Goal: Task Accomplishment & Management: Manage account settings

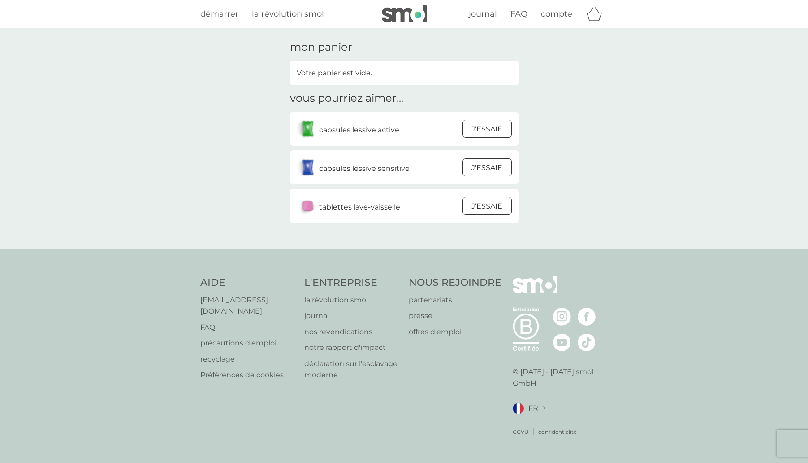
click at [487, 207] on div at bounding box center [487, 206] width 24 height 19
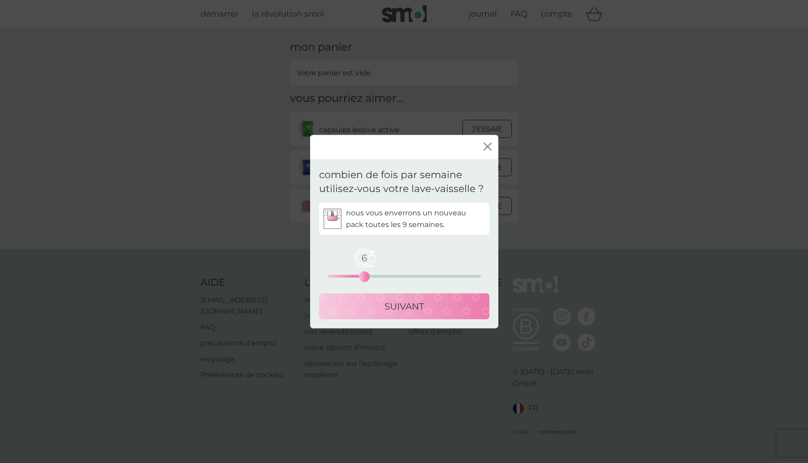
drag, startPoint x: 328, startPoint y: 276, endPoint x: 363, endPoint y: 278, distance: 35.0
click at [363, 278] on div "6" at bounding box center [365, 276] width 4 height 4
click at [410, 312] on p "SUIVANT" at bounding box center [404, 306] width 39 height 14
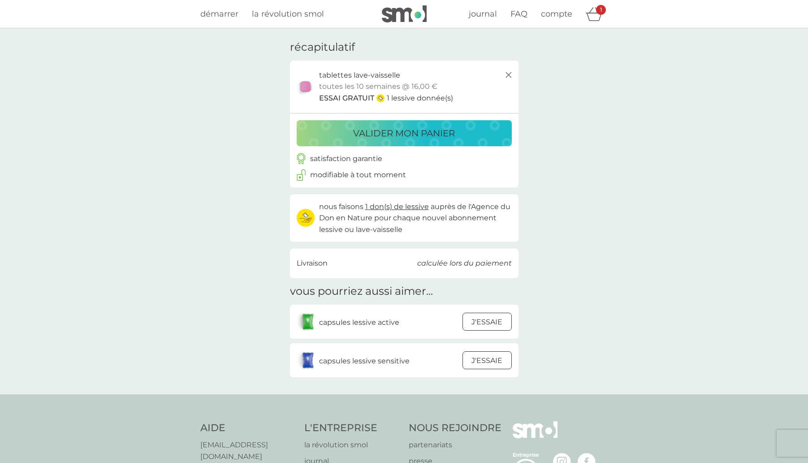
click at [457, 260] on p "calculée lors du paiement" at bounding box center [464, 263] width 95 height 12
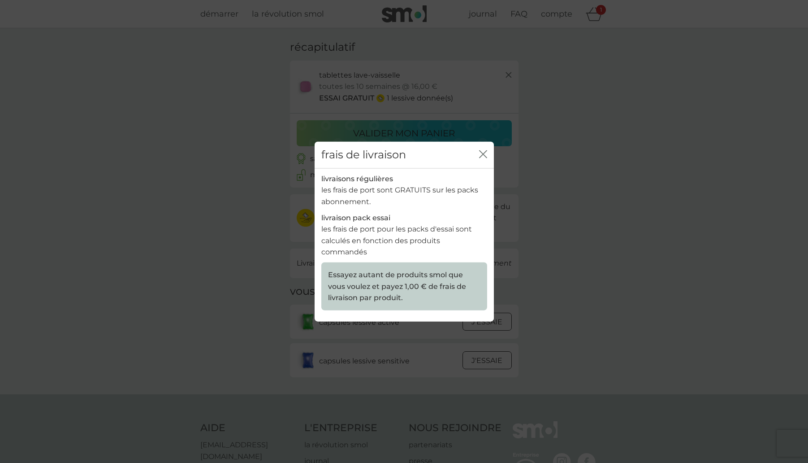
click at [486, 158] on icon "fermer" at bounding box center [485, 154] width 4 height 7
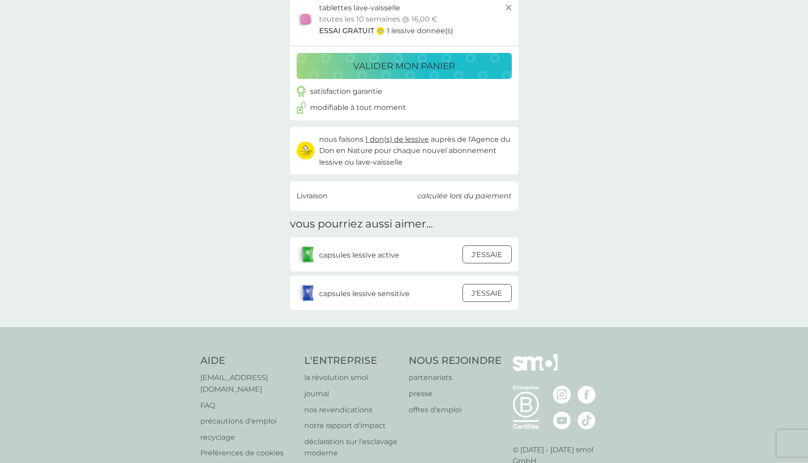
scroll to position [70, 0]
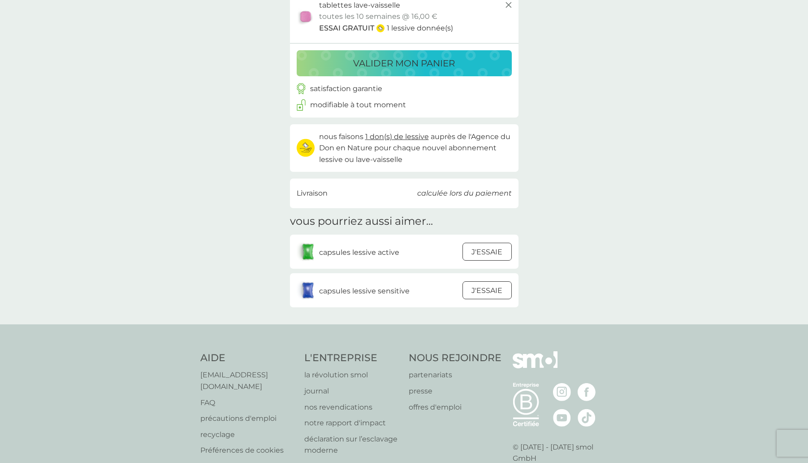
click at [476, 189] on p "calculée lors du paiement" at bounding box center [464, 193] width 95 height 12
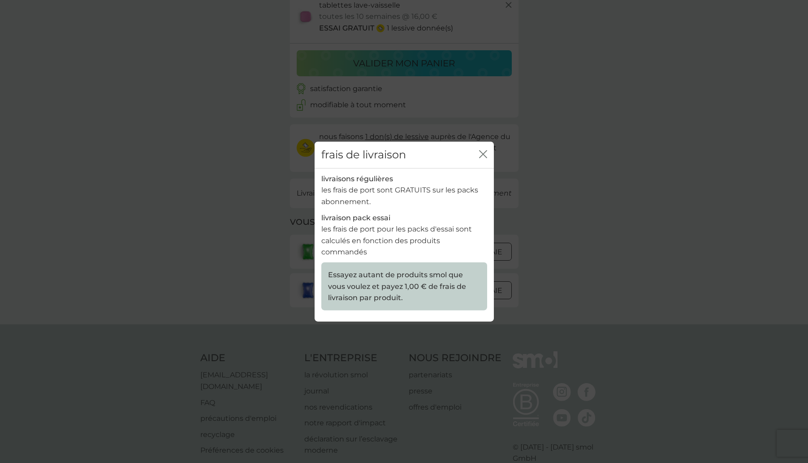
click at [485, 158] on icon "fermer" at bounding box center [485, 154] width 4 height 7
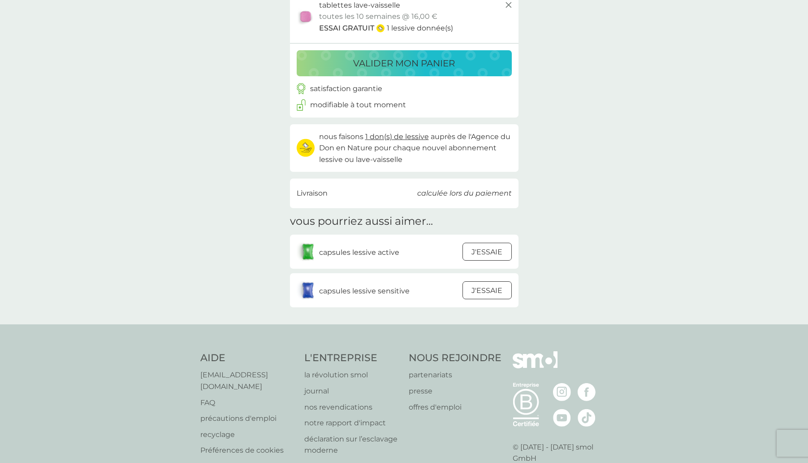
click at [494, 252] on div at bounding box center [487, 251] width 24 height 19
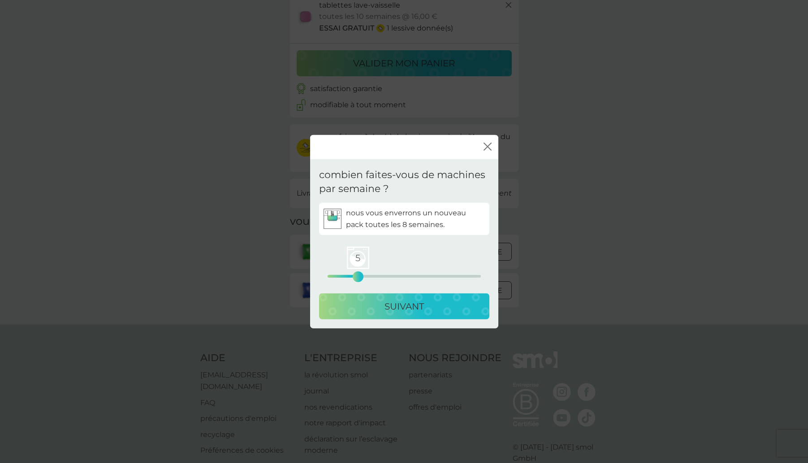
drag, startPoint x: 334, startPoint y: 273, endPoint x: 358, endPoint y: 274, distance: 24.2
click at [358, 274] on div "5" at bounding box center [358, 276] width 4 height 4
drag, startPoint x: 354, startPoint y: 277, endPoint x: 356, endPoint y: 282, distance: 5.4
click at [344, 276] on div "3" at bounding box center [346, 276] width 4 height 4
click at [408, 305] on p "SUIVANT" at bounding box center [404, 306] width 39 height 14
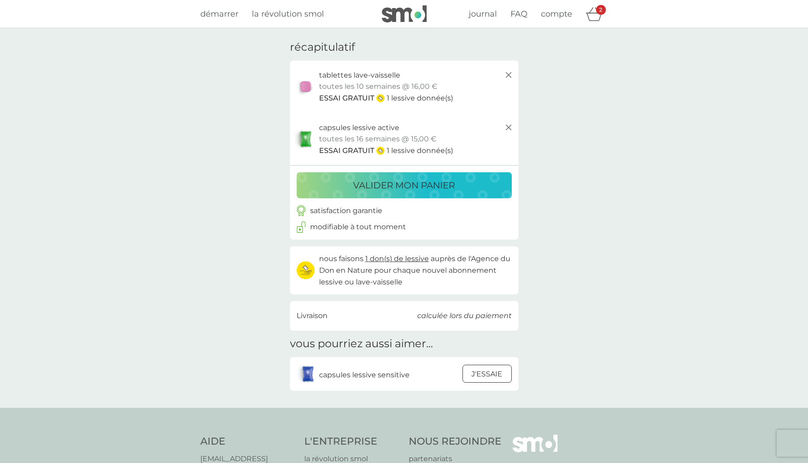
scroll to position [0, 0]
click at [382, 183] on p "valider mon panier" at bounding box center [404, 185] width 102 height 14
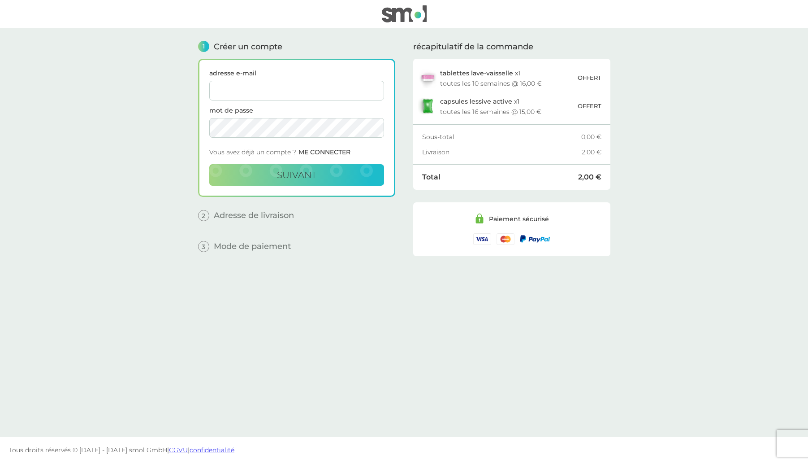
type input "p"
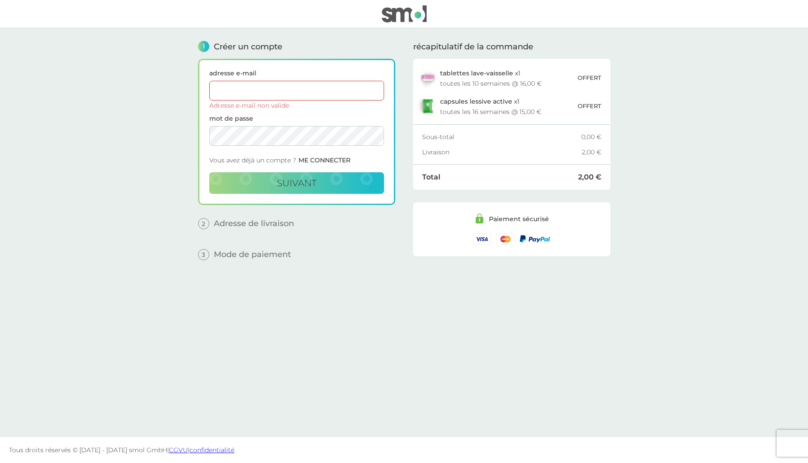
type input "pubmymakao@gmail.com"
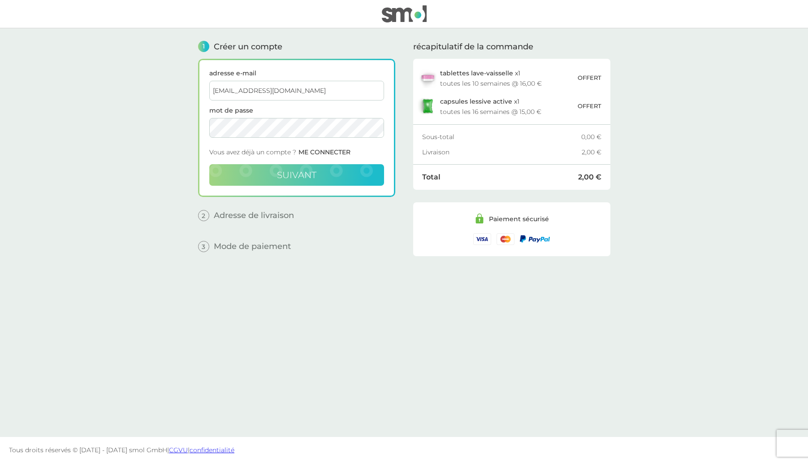
click at [289, 176] on span "suivant" at bounding box center [296, 174] width 39 height 11
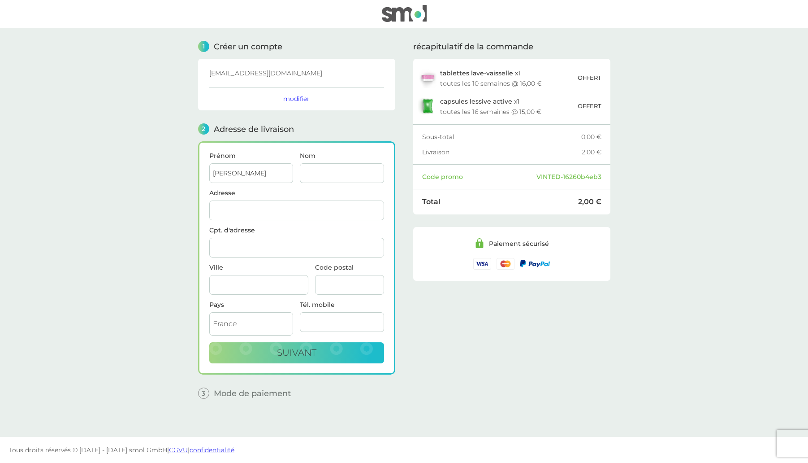
type input "Mylène"
click at [375, 174] on input "Nom" at bounding box center [342, 173] width 84 height 20
type input "Gallego Eclache"
type input "239 Rue Du Jullien"
type input "Aveizieux"
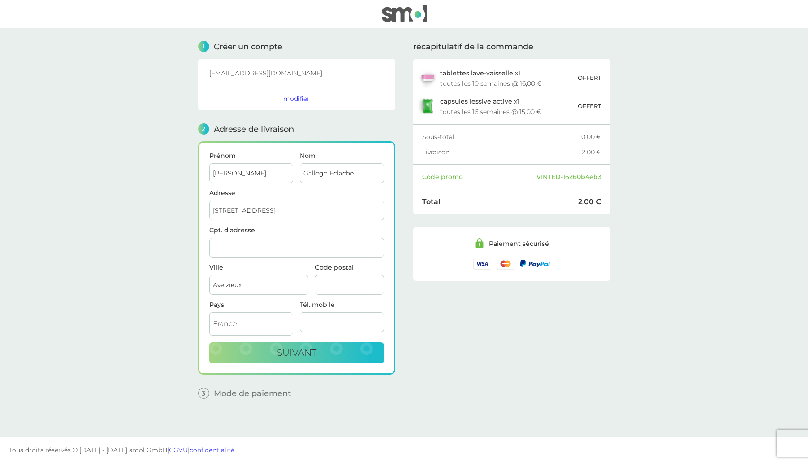
type input "42330"
click at [133, 313] on main "1 Créer un compte pubmymakao@gmail.com modifier 2 Adresse de livraison Prénom M…" at bounding box center [404, 232] width 808 height 408
type input "062505319"
click at [286, 357] on span "suivant" at bounding box center [296, 352] width 39 height 11
checkbox input "true"
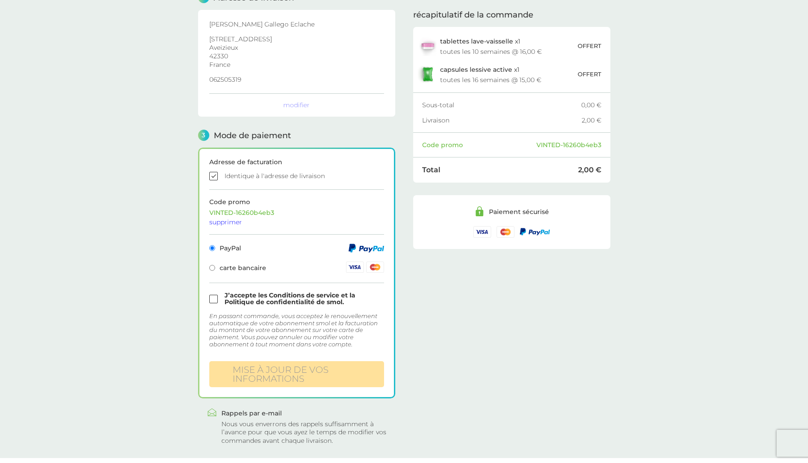
scroll to position [151, 0]
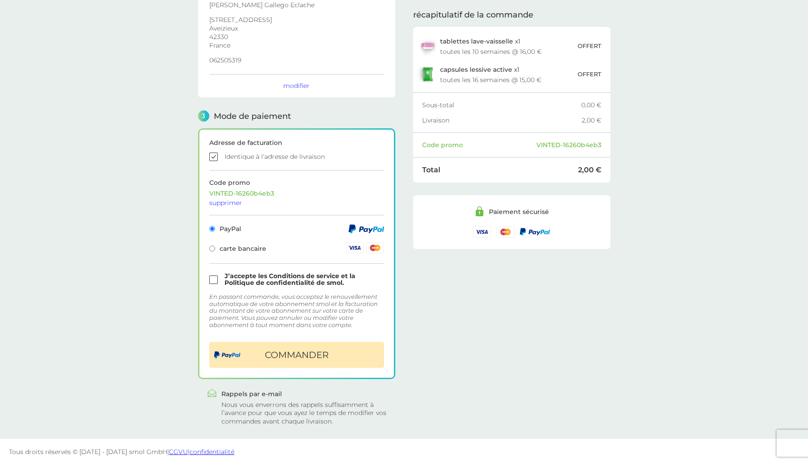
click at [211, 279] on input "checkbox" at bounding box center [296, 279] width 175 height 13
checkbox input "true"
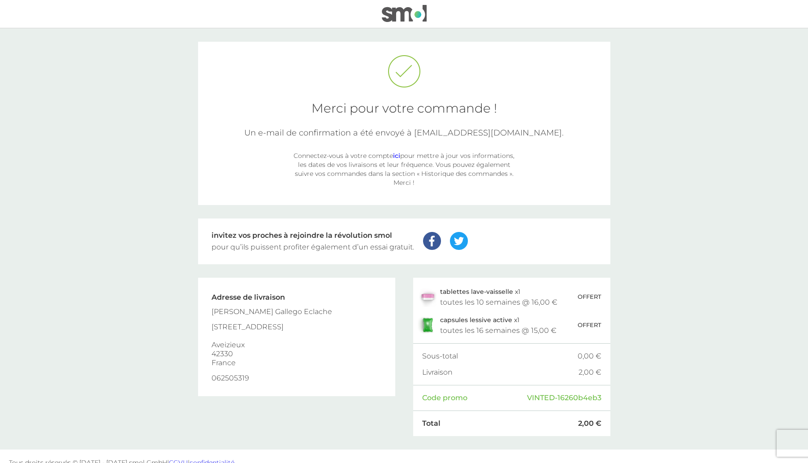
scroll to position [1, 0]
click at [427, 164] on div "Connectez-vous à votre compte ici pour mettre à jour vos informations, les date…" at bounding box center [404, 168] width 224 height 36
click at [401, 155] on div "Connectez-vous à votre compte ici pour mettre à jour vos informations, les date…" at bounding box center [404, 168] width 224 height 36
click at [399, 155] on link "ici" at bounding box center [396, 154] width 7 height 8
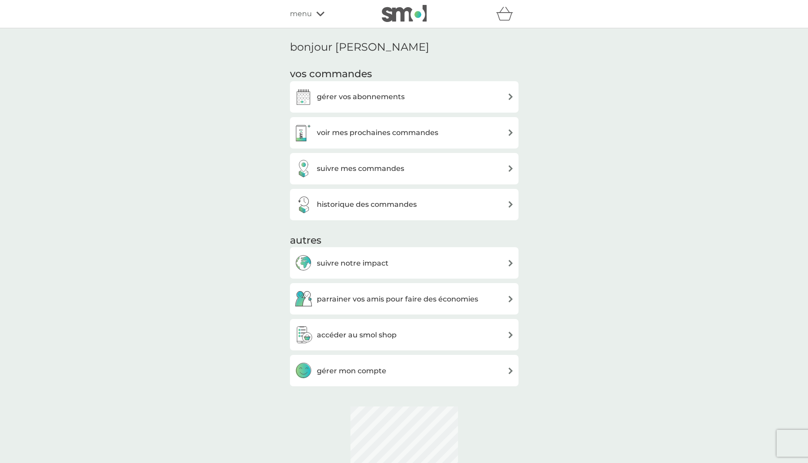
click at [367, 95] on h3 "gérer vos abonnements" at bounding box center [361, 97] width 88 height 12
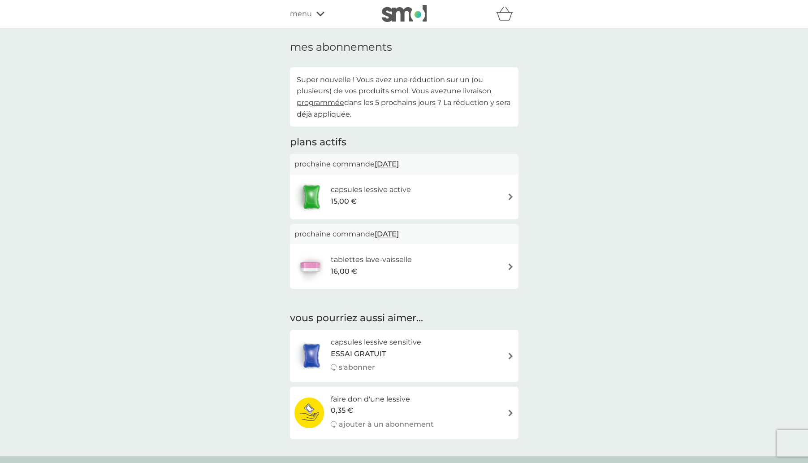
click at [496, 193] on div "capsules lessive active 15,00 €" at bounding box center [405, 196] width 220 height 31
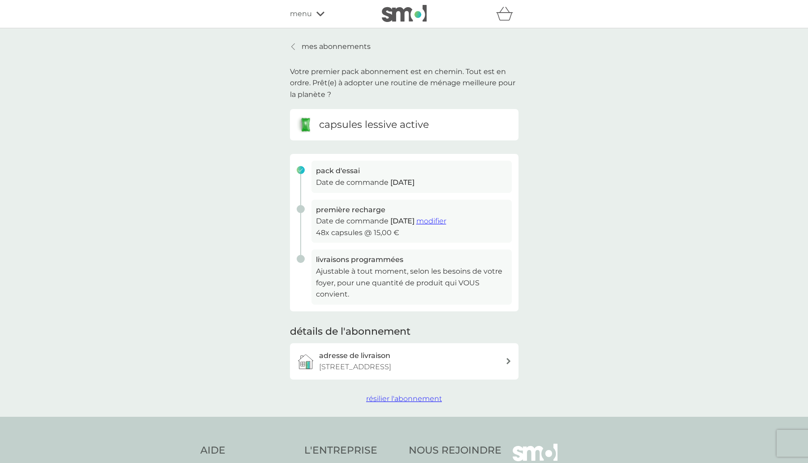
click at [447, 221] on span "modifier" at bounding box center [431, 221] width 30 height 9
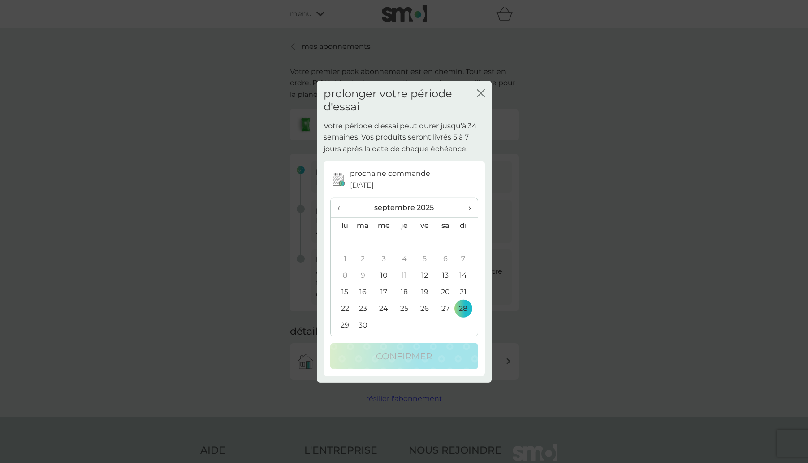
click at [467, 207] on span "›" at bounding box center [466, 207] width 9 height 19
click at [346, 308] on td "22" at bounding box center [342, 308] width 22 height 17
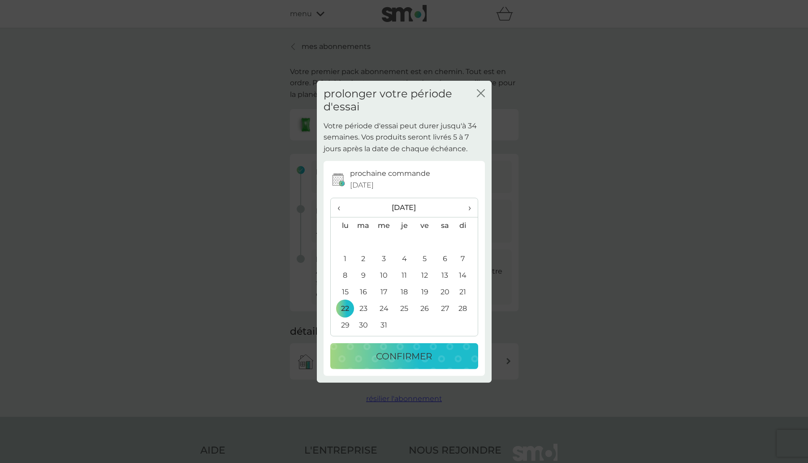
click at [425, 291] on td "19" at bounding box center [425, 291] width 20 height 17
drag, startPoint x: 344, startPoint y: 307, endPoint x: 351, endPoint y: 316, distance: 11.2
click at [344, 307] on td "22" at bounding box center [342, 308] width 22 height 17
drag, startPoint x: 384, startPoint y: 289, endPoint x: 386, endPoint y: 327, distance: 38.2
click at [384, 289] on td "17" at bounding box center [384, 291] width 21 height 17
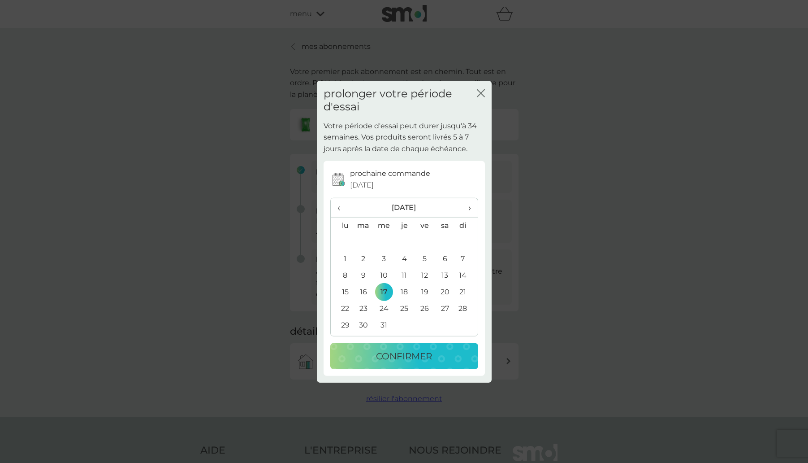
click at [388, 359] on p "confirmer" at bounding box center [404, 355] width 56 height 14
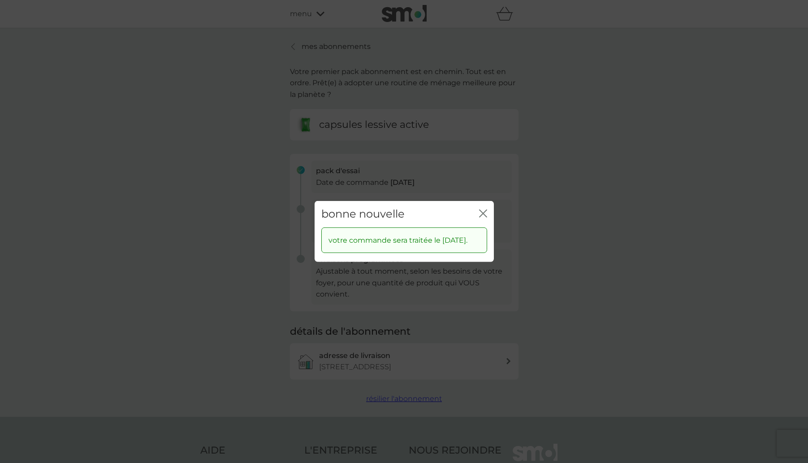
click at [483, 209] on icon "fermer" at bounding box center [483, 213] width 8 height 8
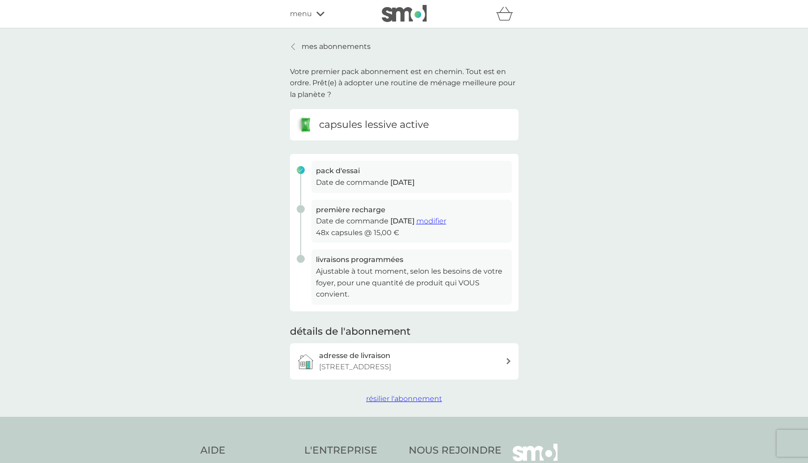
click at [312, 42] on p "mes abonnements" at bounding box center [336, 47] width 69 height 12
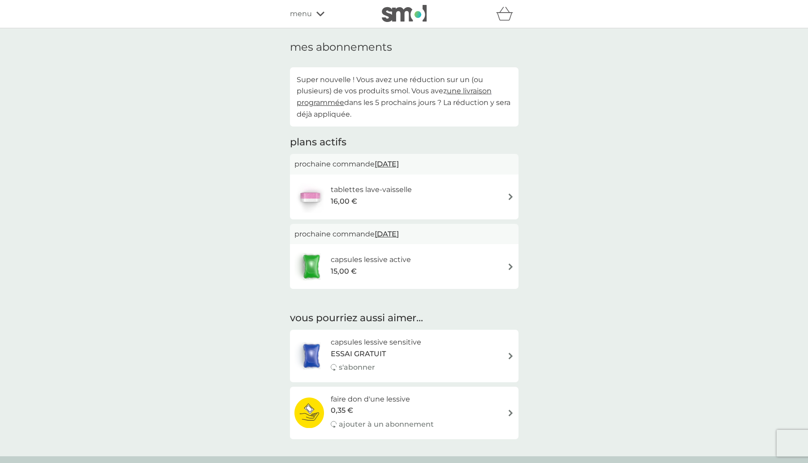
click at [470, 91] on span "une livraison programmée" at bounding box center [394, 97] width 195 height 20
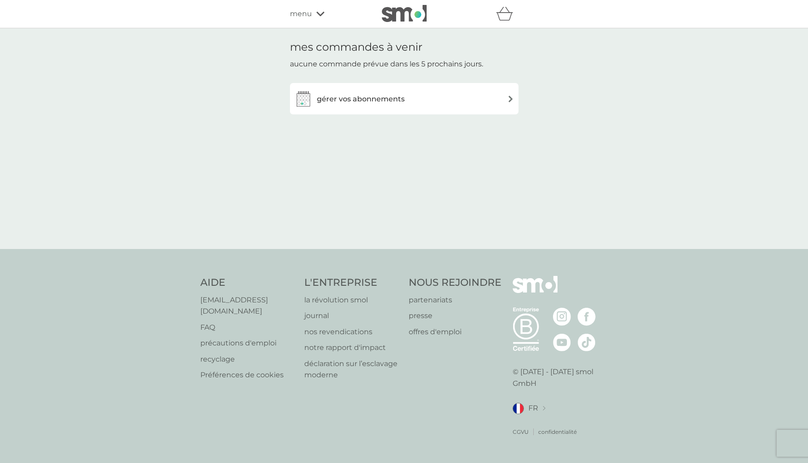
click at [367, 100] on h3 "gérer vos abonnements" at bounding box center [361, 99] width 88 height 12
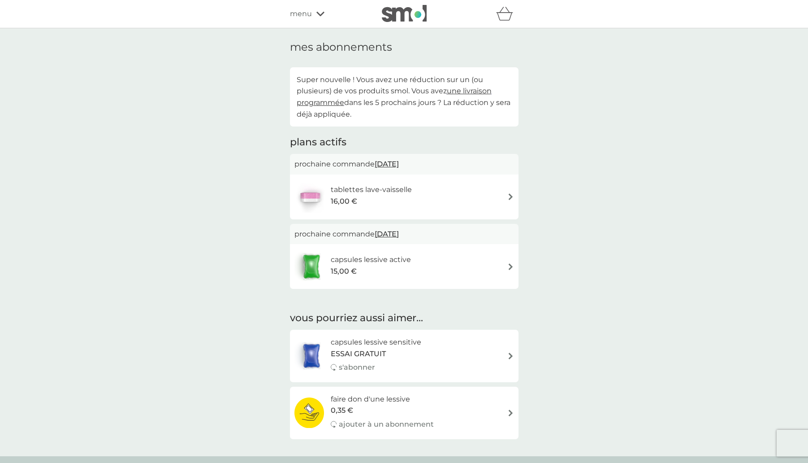
scroll to position [0, 0]
click at [472, 193] on div "tablettes lave-vaisselle 16,00 €" at bounding box center [405, 196] width 220 height 31
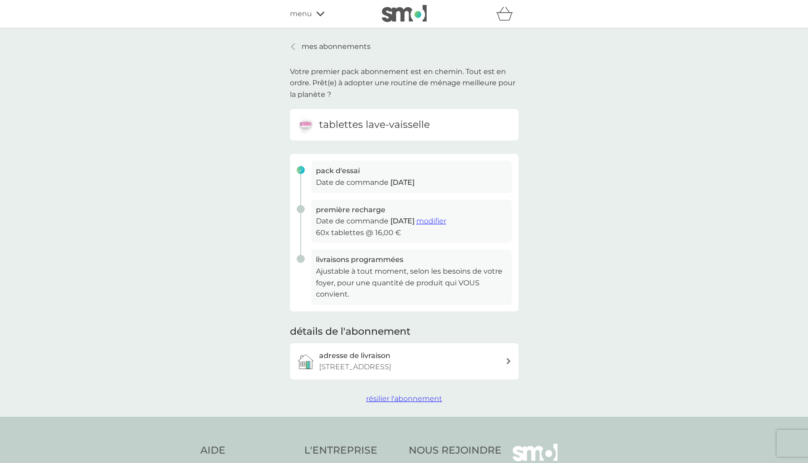
click at [336, 46] on p "mes abonnements" at bounding box center [336, 47] width 69 height 12
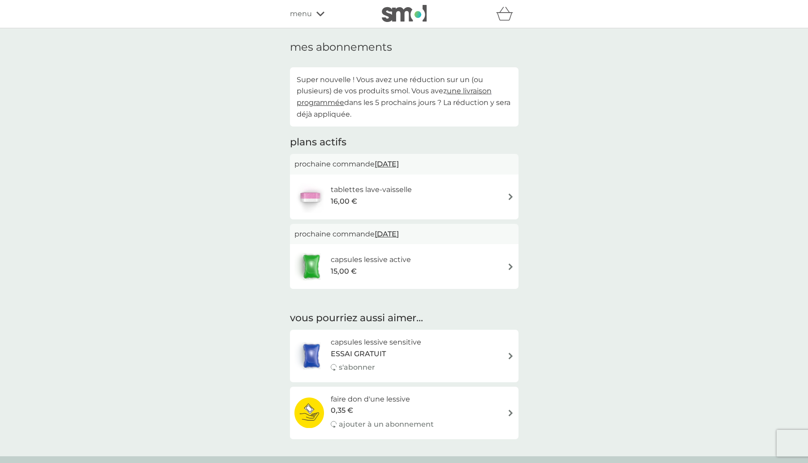
click at [399, 163] on span "[DATE]" at bounding box center [387, 163] width 24 height 17
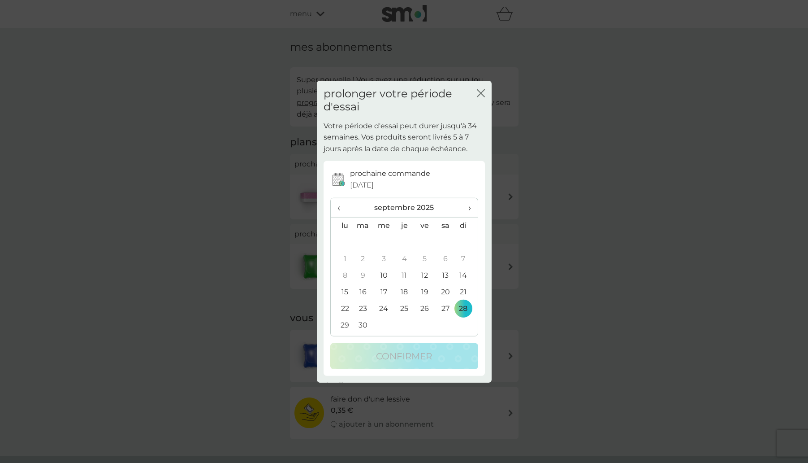
click at [447, 275] on td "13" at bounding box center [445, 275] width 21 height 17
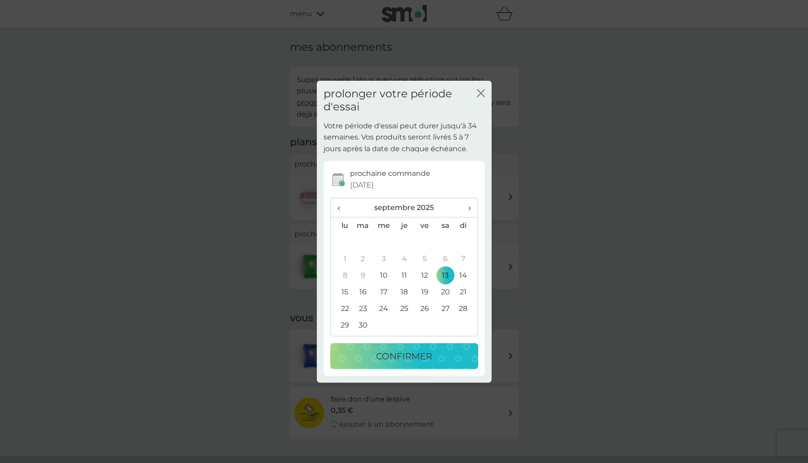
click at [388, 356] on p "confirmer" at bounding box center [404, 355] width 56 height 14
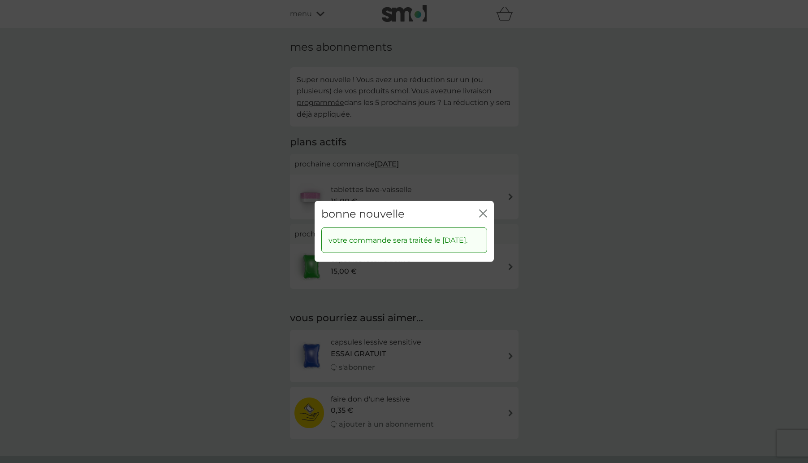
click at [487, 205] on div "bonne nouvelle fermer" at bounding box center [404, 214] width 179 height 26
click at [485, 209] on icon "fermer" at bounding box center [483, 213] width 8 height 8
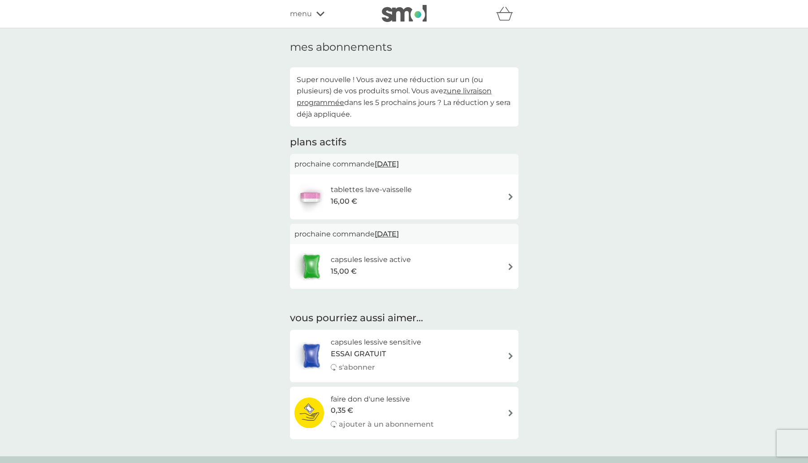
click at [477, 89] on span "une livraison programmée" at bounding box center [394, 97] width 195 height 20
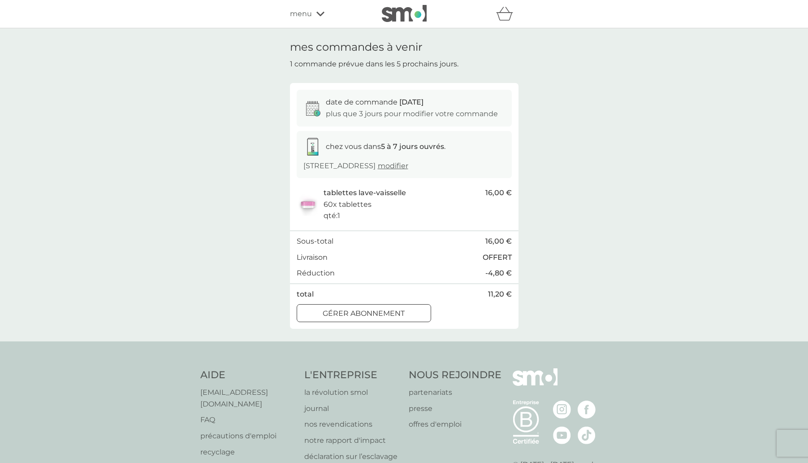
click at [647, 235] on div "mes commandes à venir 1 commande prévue dans les 5 prochains jours. date de com…" at bounding box center [404, 184] width 808 height 313
click at [320, 11] on div "menu" at bounding box center [328, 14] width 76 height 12
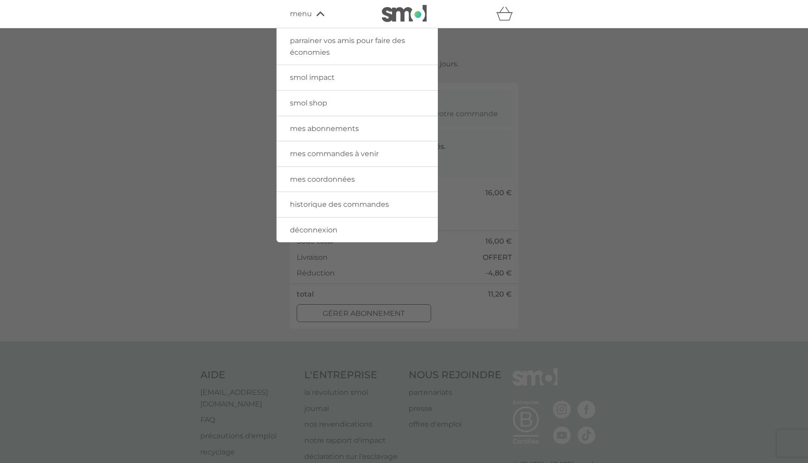
drag, startPoint x: 465, startPoint y: 50, endPoint x: 419, endPoint y: 21, distance: 54.4
click at [465, 50] on div at bounding box center [404, 259] width 808 height 463
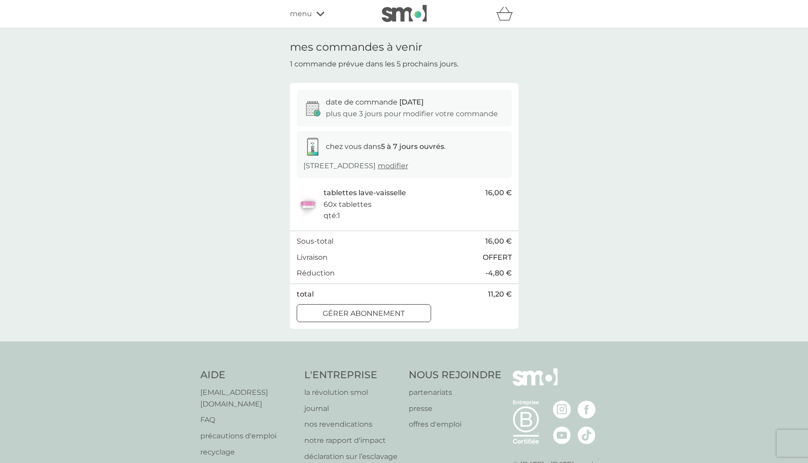
click at [393, 8] on img at bounding box center [404, 13] width 45 height 17
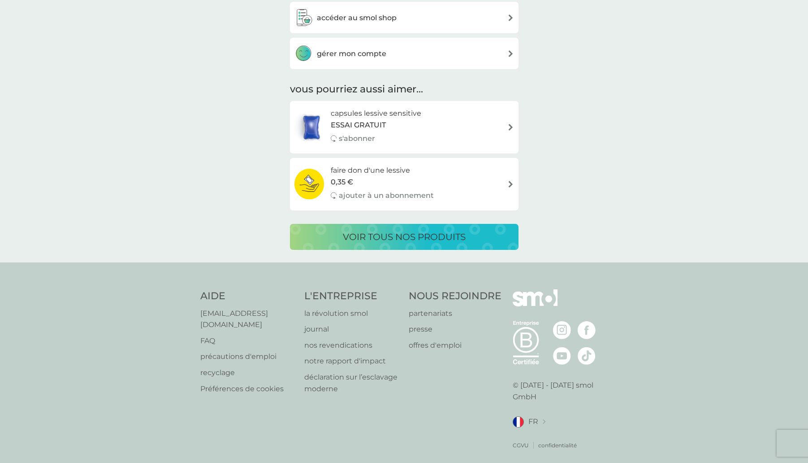
scroll to position [316, 0]
